Goal: Task Accomplishment & Management: Use online tool/utility

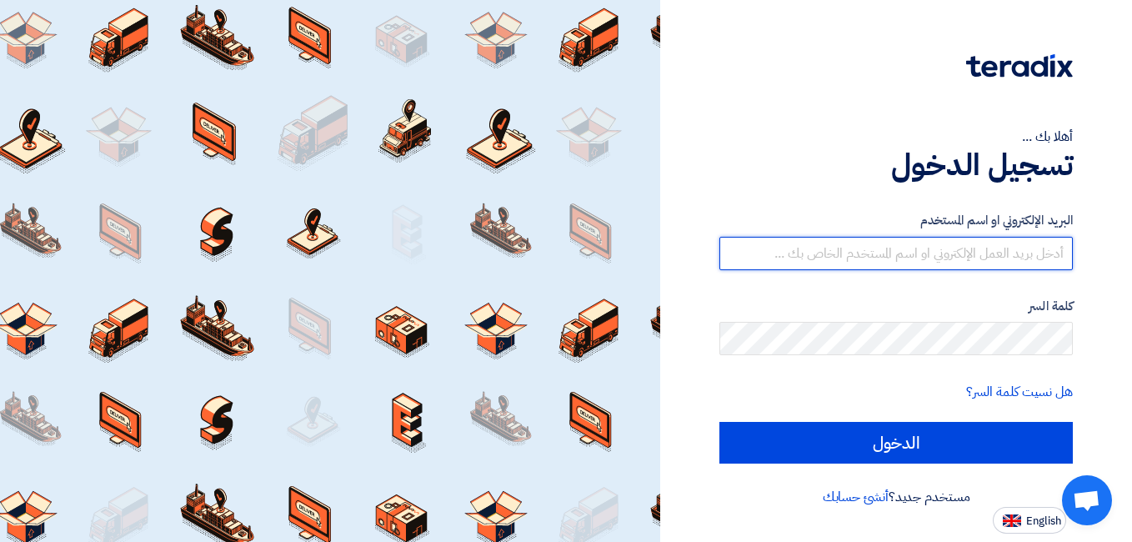
click at [847, 254] on input "text" at bounding box center [895, 253] width 353 height 33
click at [857, 258] on input "text" at bounding box center [895, 253] width 353 height 33
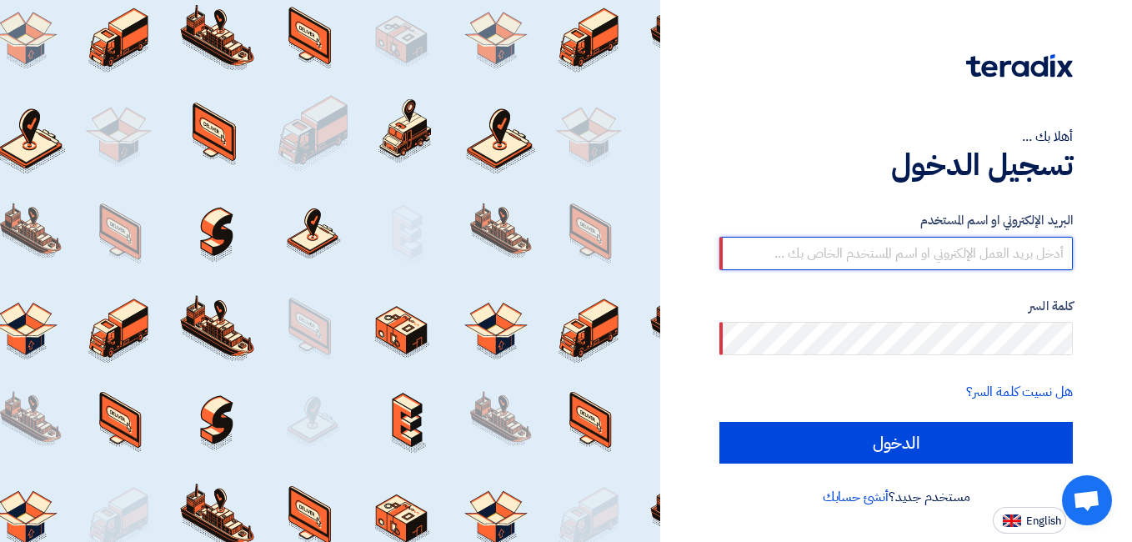
click at [857, 258] on input "text" at bounding box center [895, 253] width 353 height 33
click at [771, 260] on input "text" at bounding box center [895, 253] width 353 height 33
paste input "[EMAIL_ADDRESS][DOMAIN_NAME]"
type input "[EMAIL_ADDRESS][DOMAIN_NAME]"
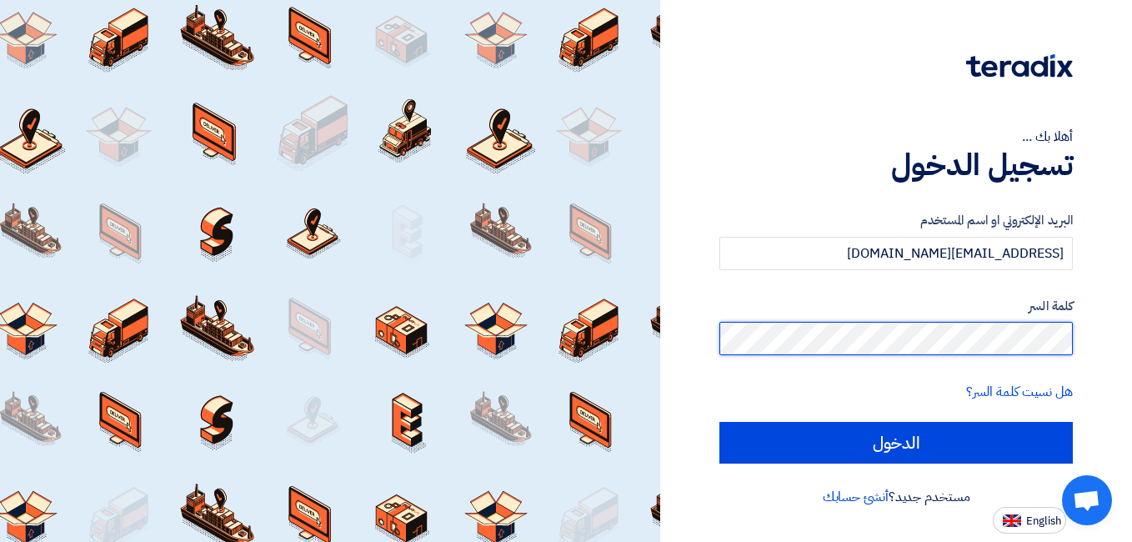
click at [1125, 336] on div "أهلا بك ... تسجيل الدخول البريد الإلكتروني او اسم المستخدم [EMAIL_ADDRESS][DOMA…" at bounding box center [896, 271] width 472 height 542
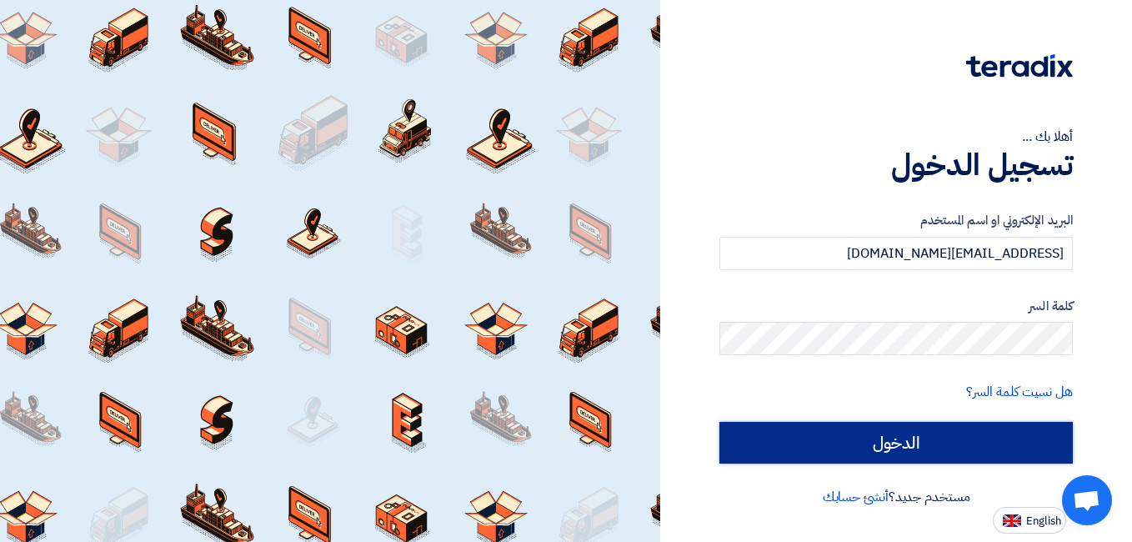
click at [951, 458] on input "الدخول" at bounding box center [895, 443] width 353 height 42
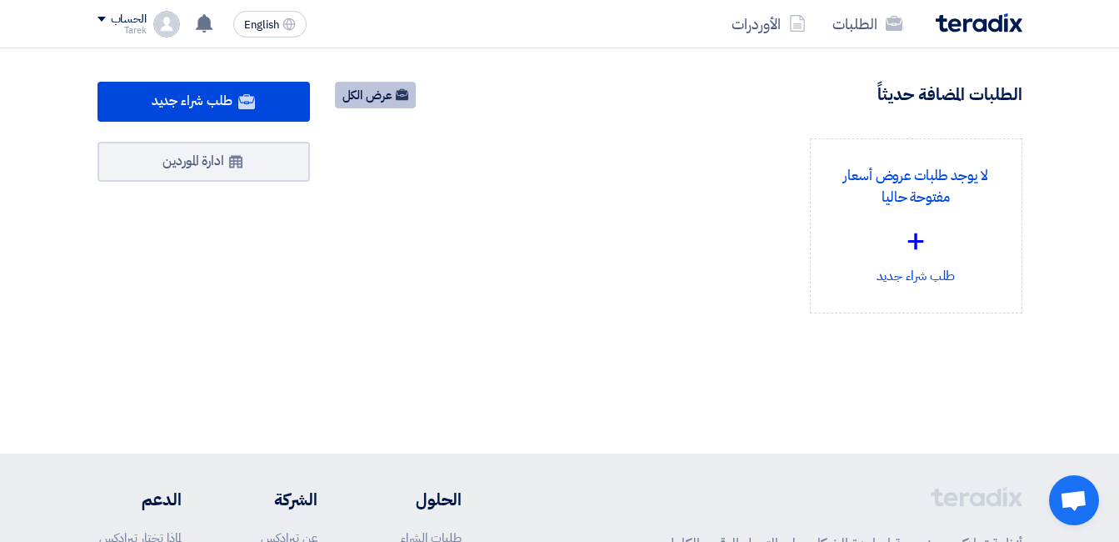
click at [356, 97] on link "عرض الكل" at bounding box center [375, 95] width 81 height 27
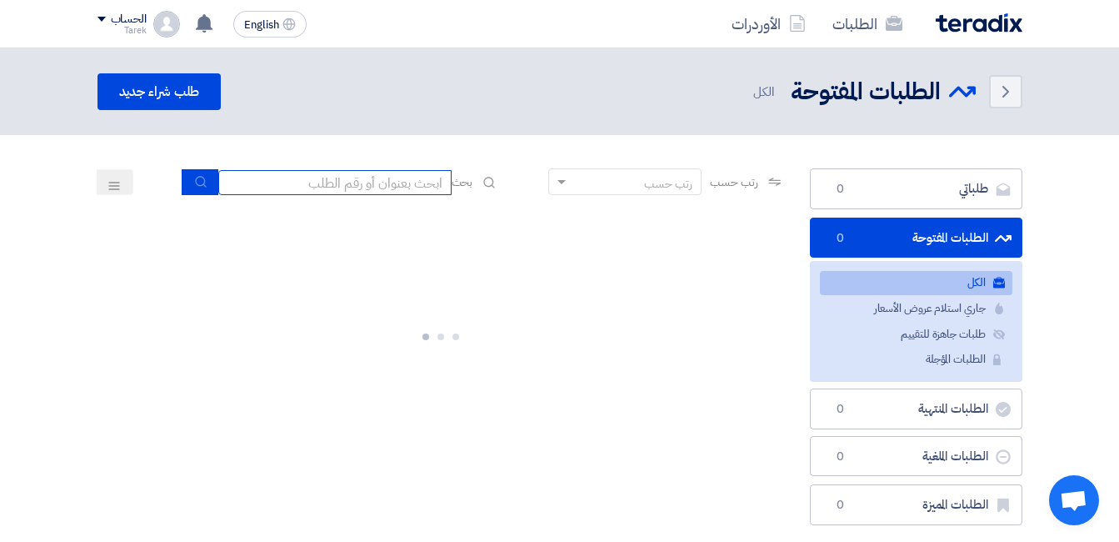
click at [378, 176] on input at bounding box center [334, 182] width 233 height 25
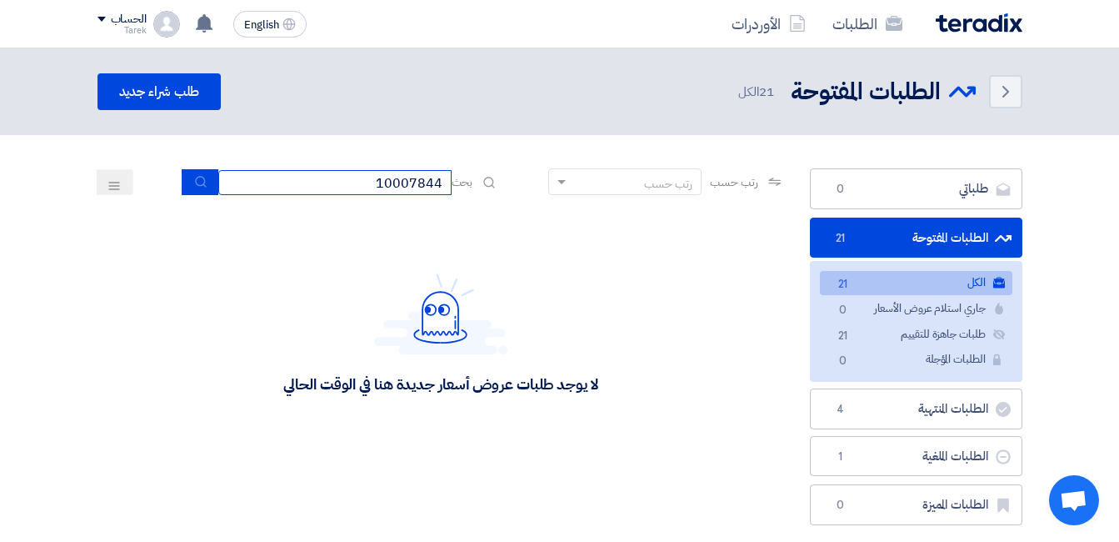
type input "10007844"
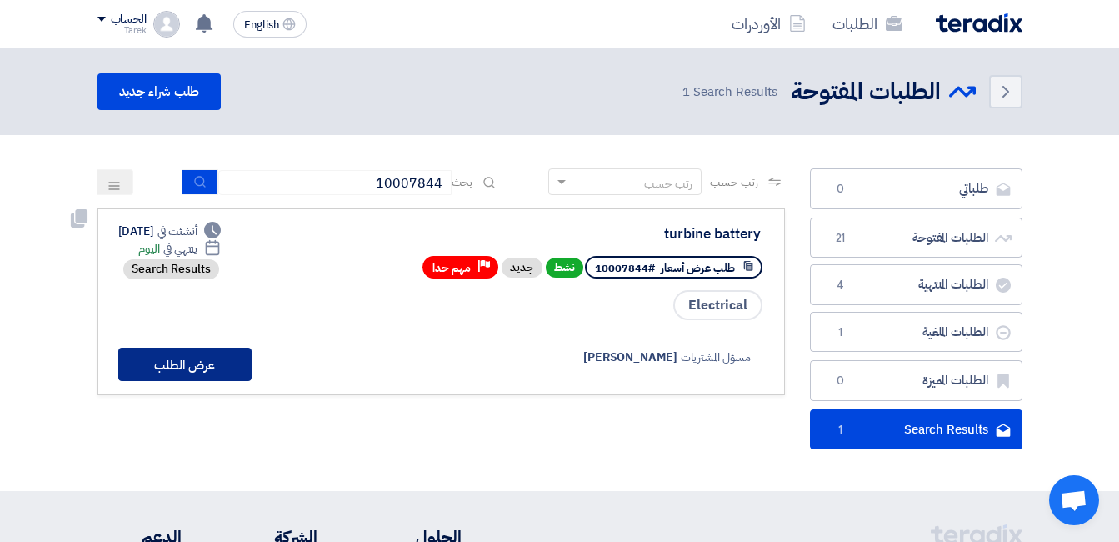
click at [214, 368] on button "عرض الطلب" at bounding box center [184, 364] width 133 height 33
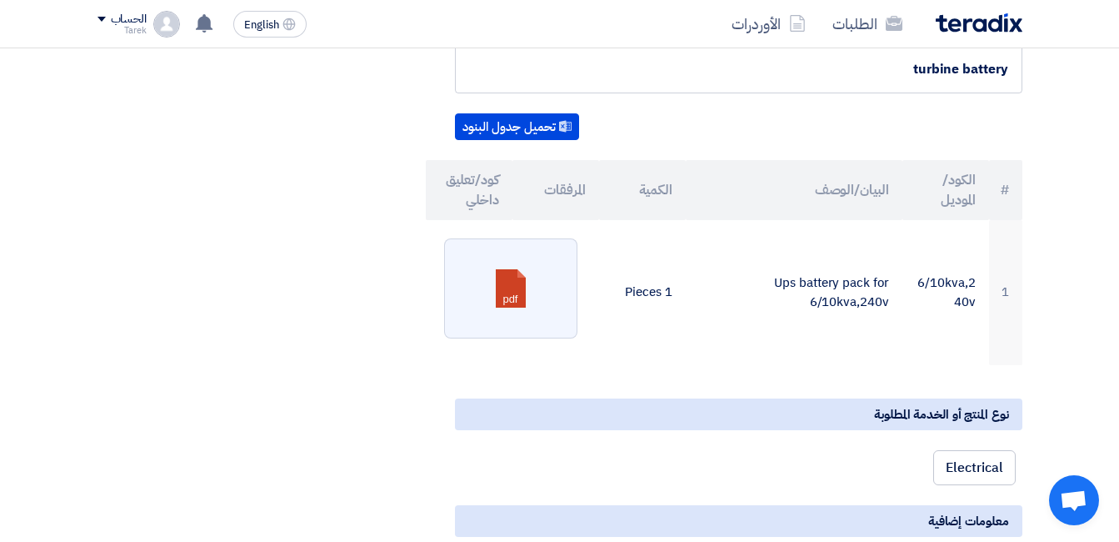
scroll to position [35, 0]
